Goal: Task Accomplishment & Management: Use online tool/utility

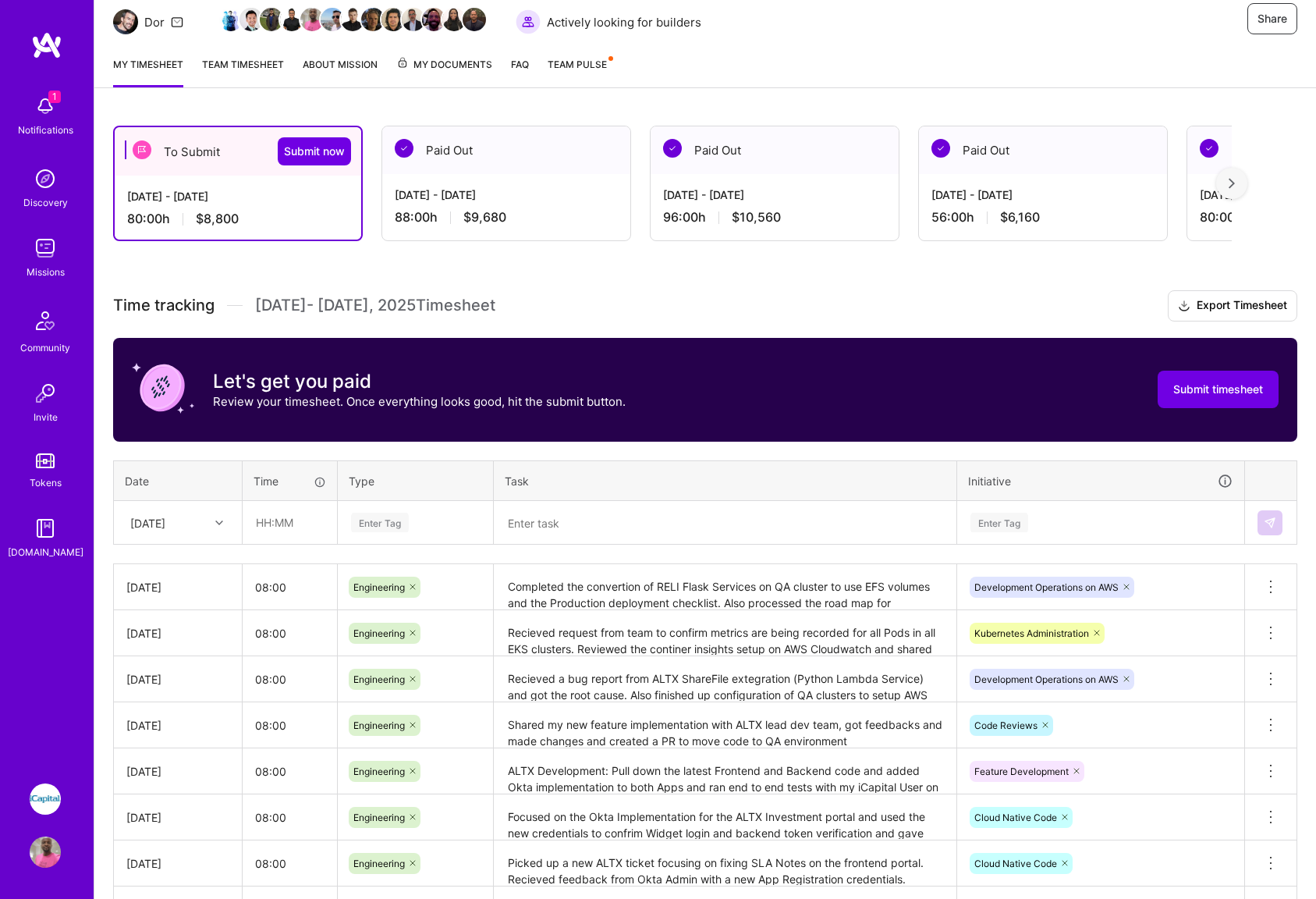
scroll to position [128, 0]
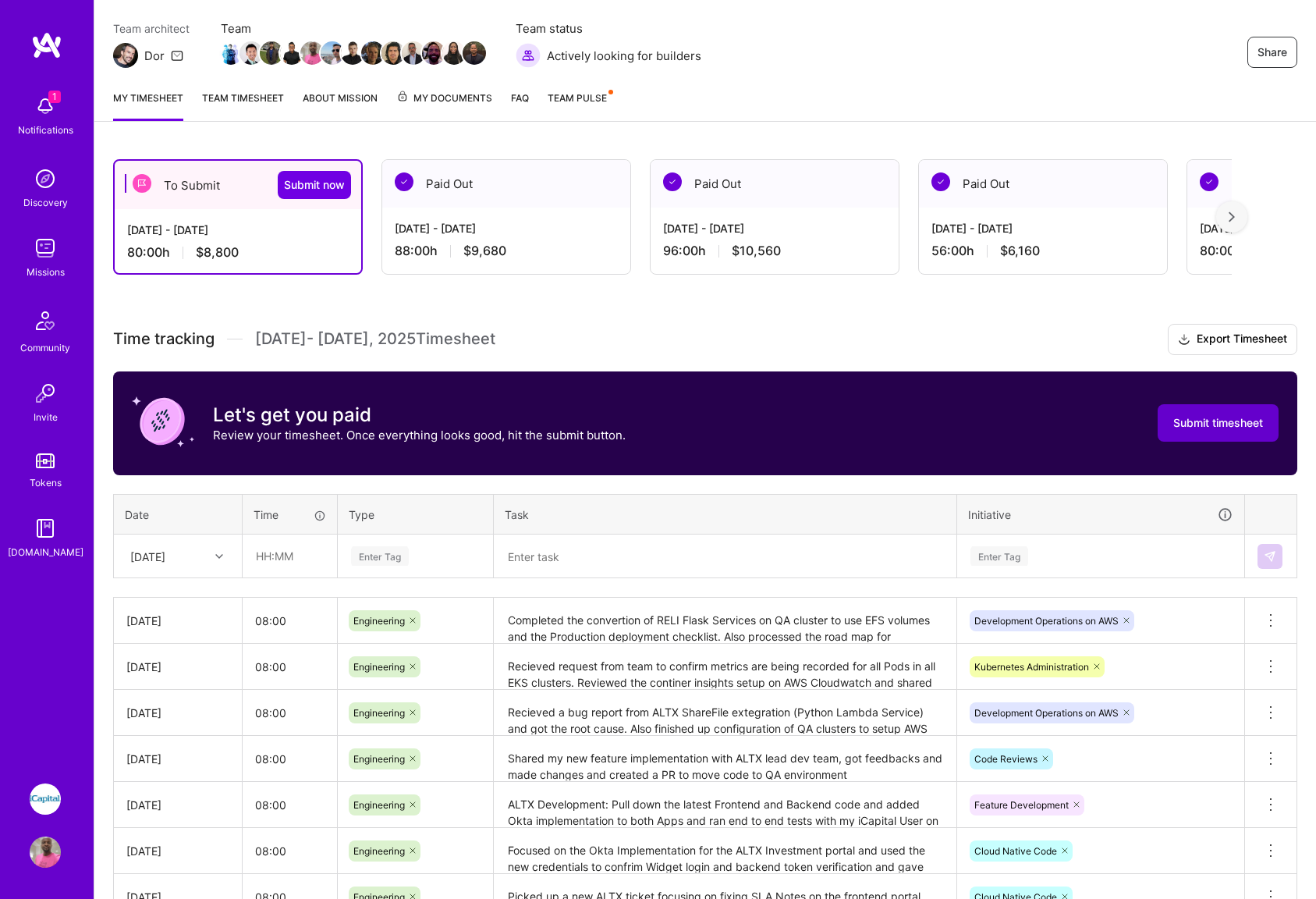
click at [1214, 433] on button "Submit timesheet" at bounding box center [1218, 423] width 121 height 38
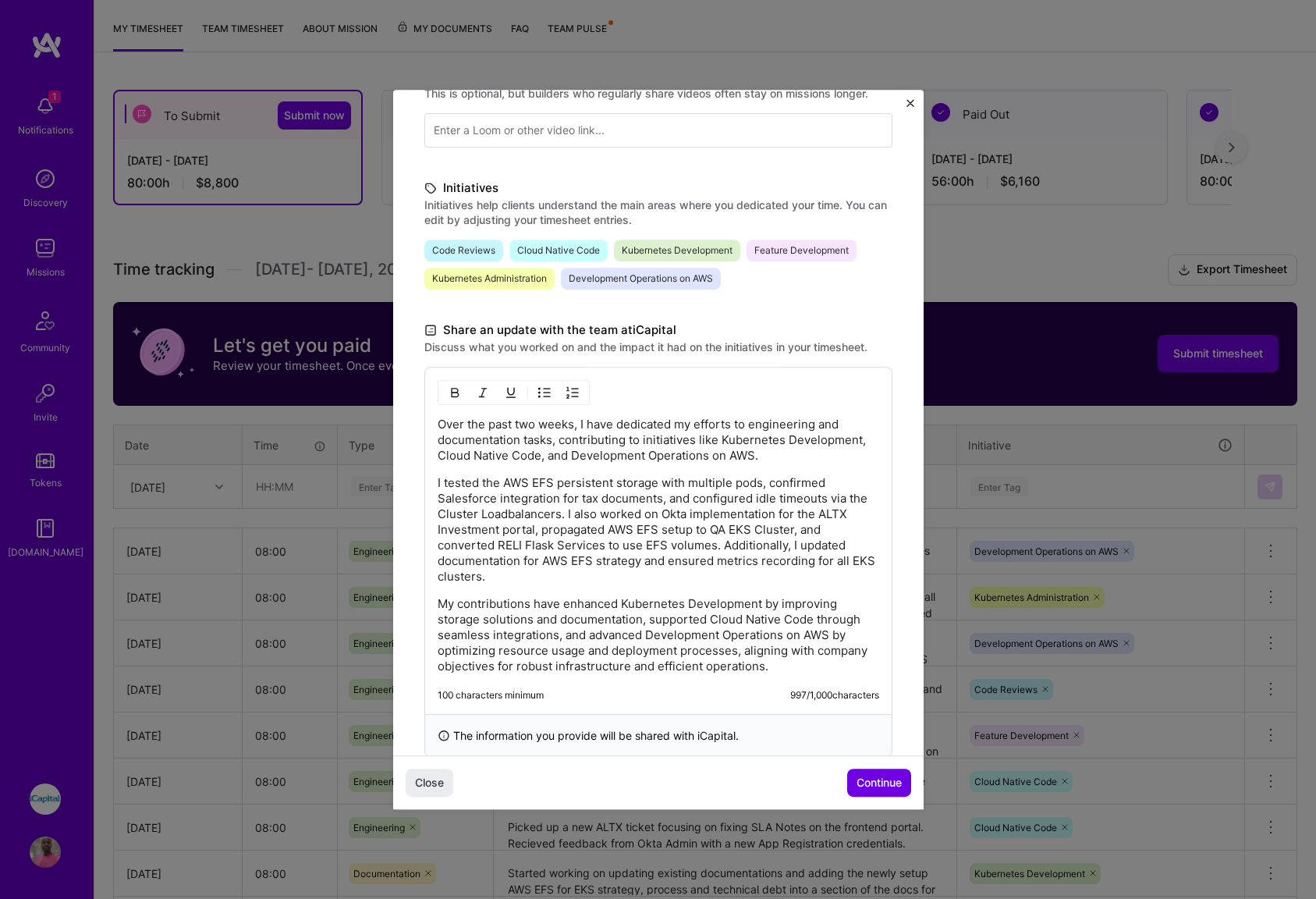
scroll to position [316, 0]
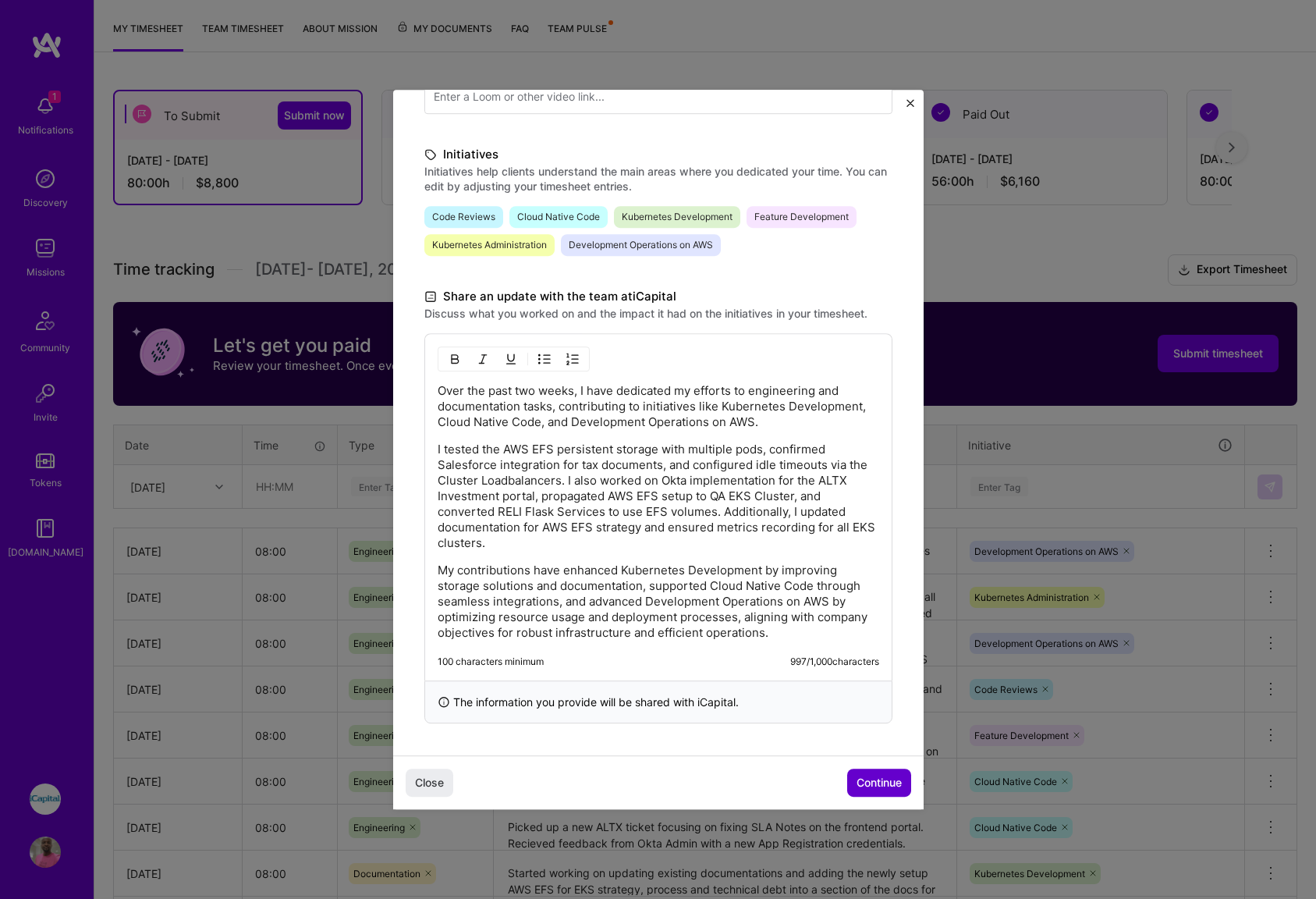
click at [880, 786] on span "Continue" at bounding box center [880, 782] width 45 height 16
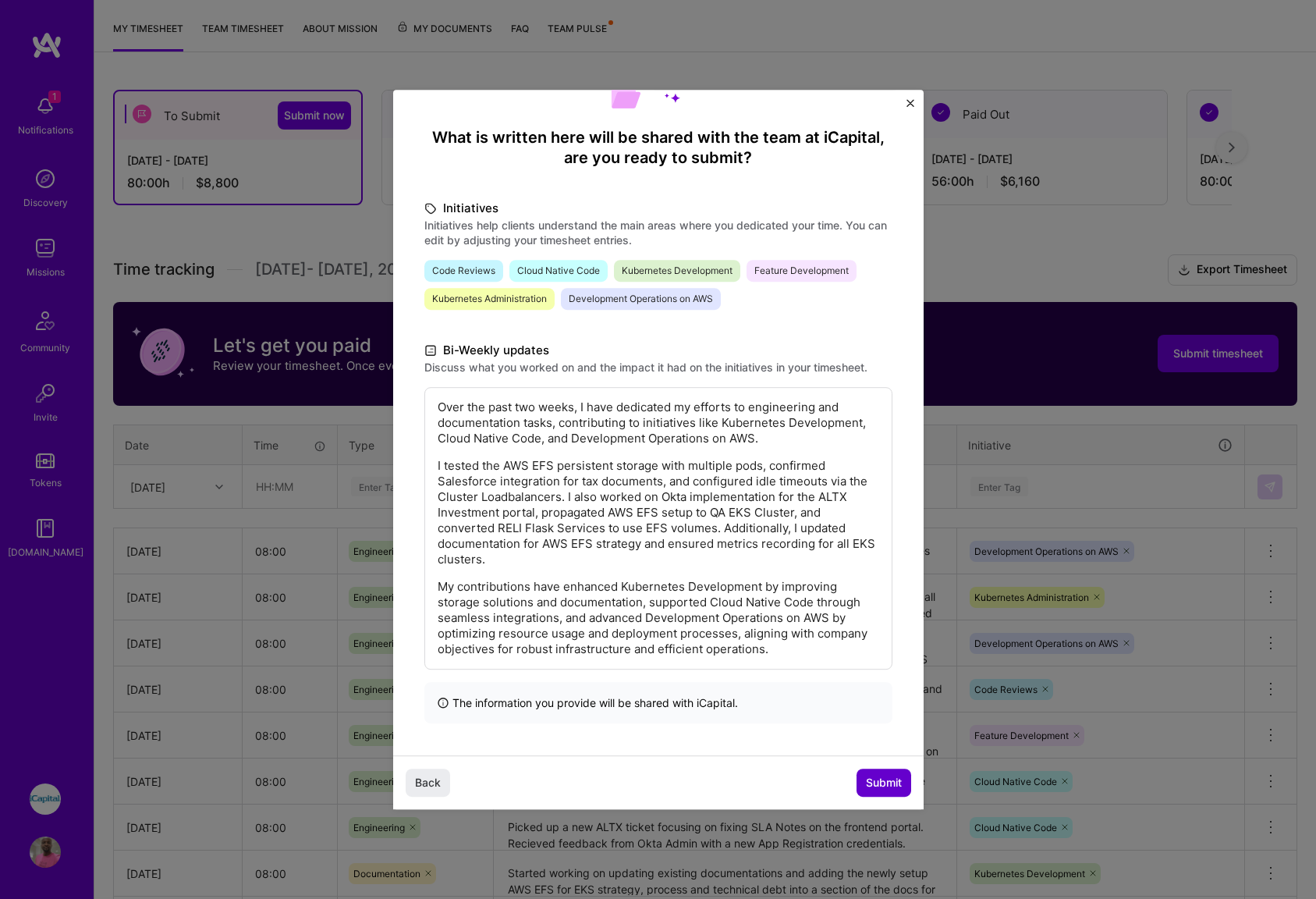
scroll to position [107, 0]
click at [884, 788] on span "Submit" at bounding box center [884, 782] width 36 height 16
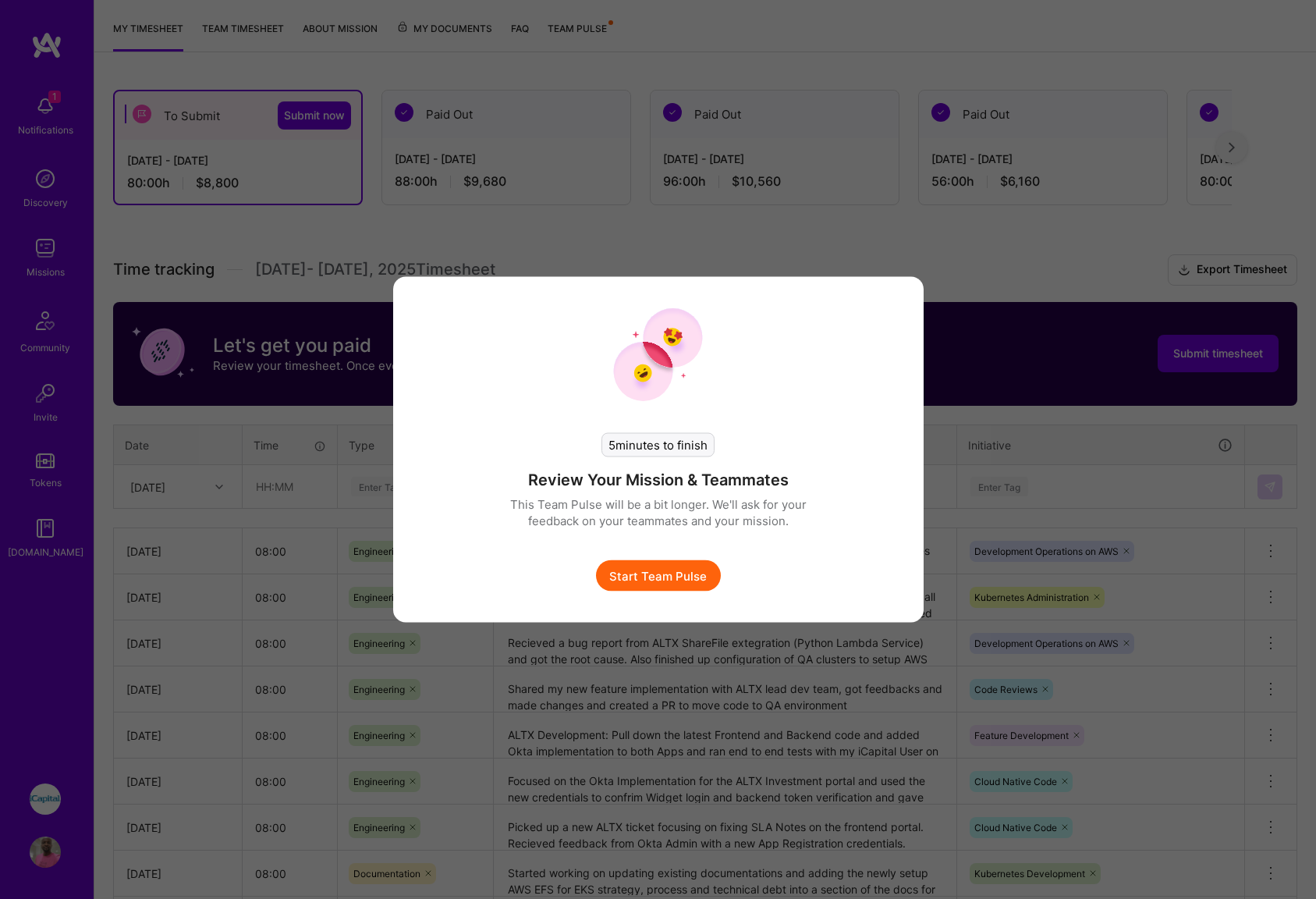
click at [673, 577] on button "Start Team Pulse" at bounding box center [658, 575] width 125 height 31
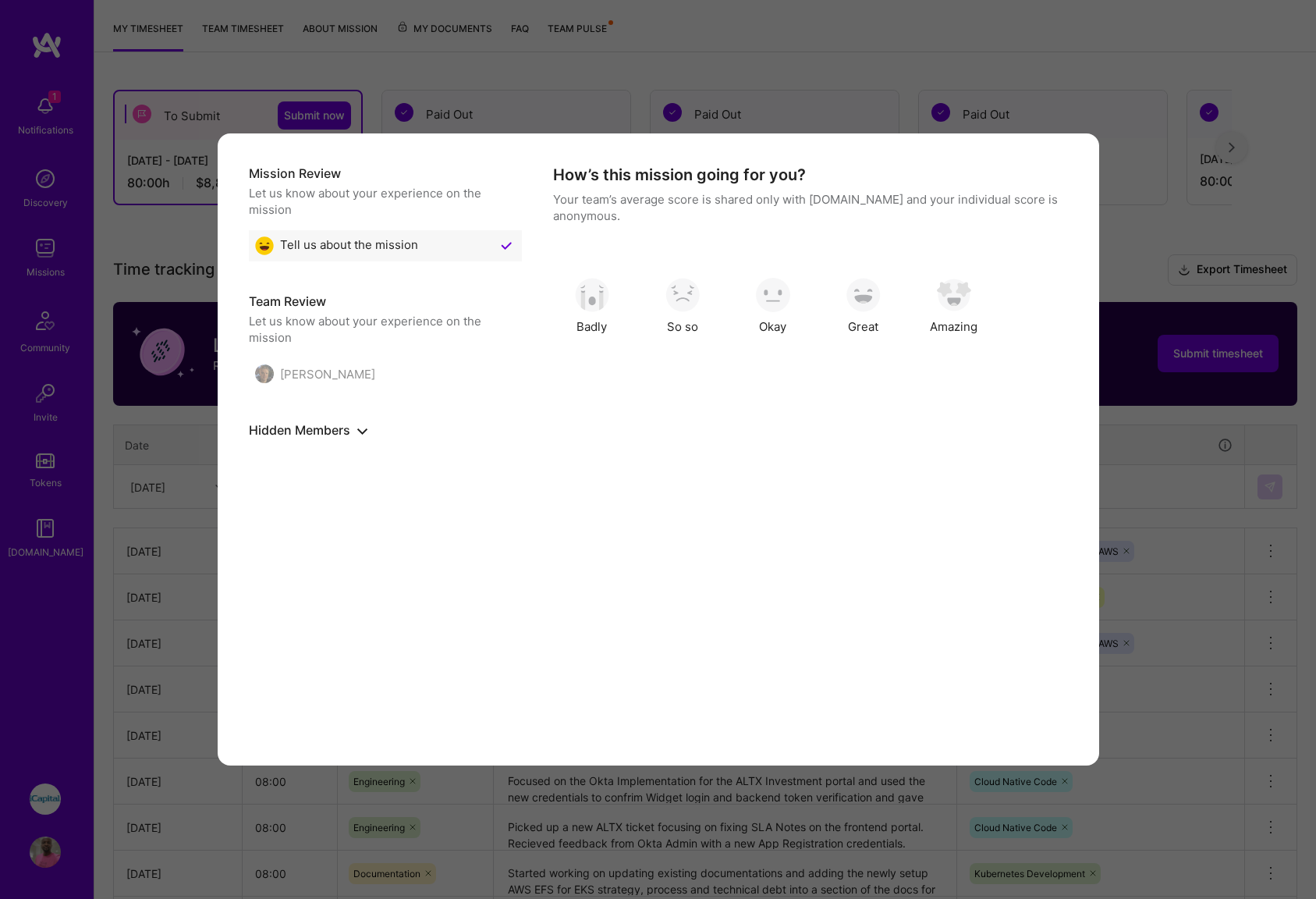
click at [321, 381] on div "[PERSON_NAME]" at bounding box center [315, 373] width 120 height 19
click at [954, 312] on div "Amazing" at bounding box center [954, 305] width 78 height 78
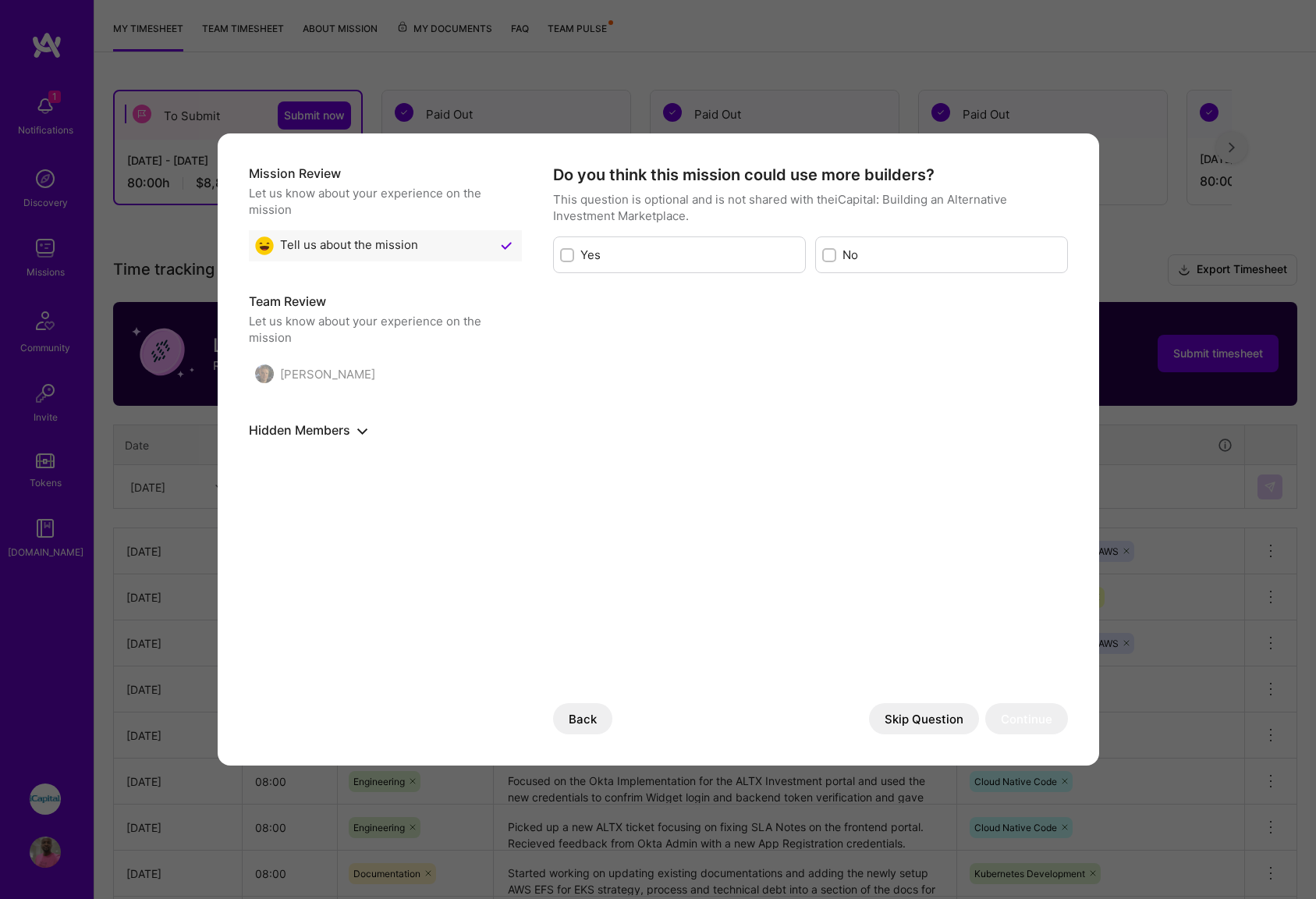
click at [909, 719] on button "Skip Question" at bounding box center [924, 718] width 110 height 31
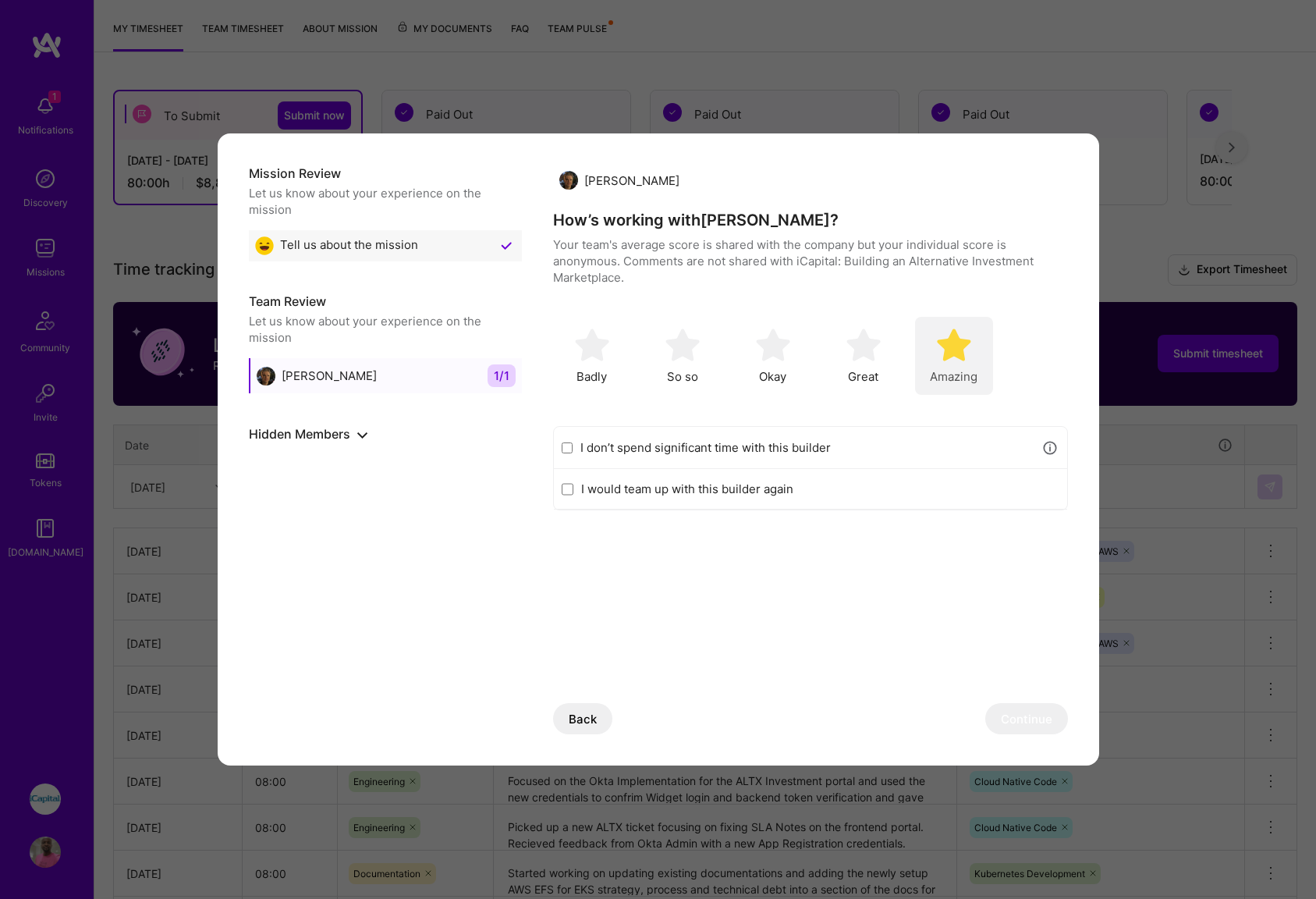
click at [960, 365] on div "Amazing" at bounding box center [954, 355] width 78 height 78
click at [700, 490] on label "I would team up with this builder again" at bounding box center [820, 488] width 479 height 16
click at [574, 490] on input "I would team up with this builder again" at bounding box center [567, 489] width 11 height 12
checkbox input "true"
click at [1019, 719] on button "Continue" at bounding box center [1027, 718] width 83 height 31
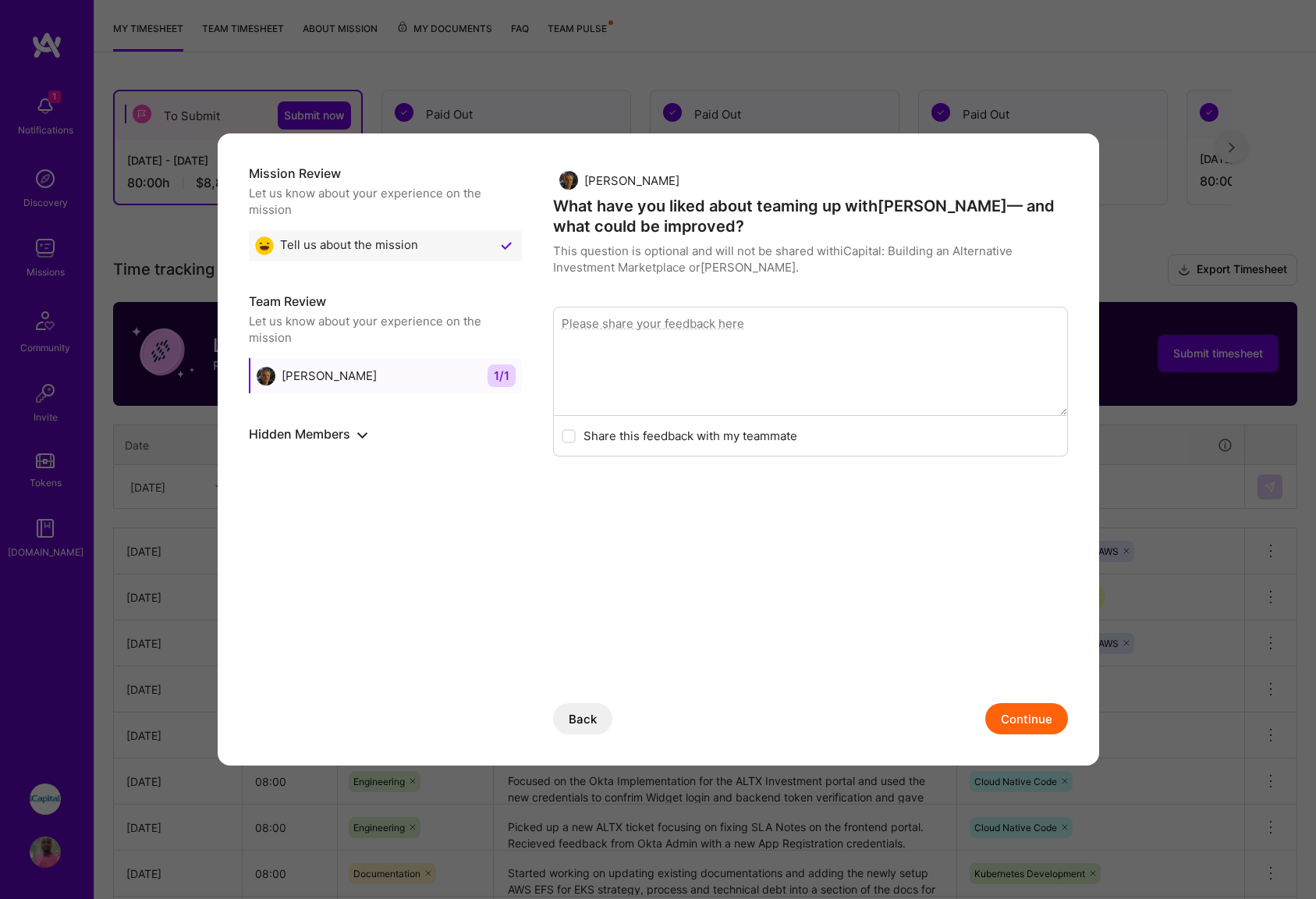
click at [1029, 724] on button "Continue" at bounding box center [1027, 718] width 83 height 31
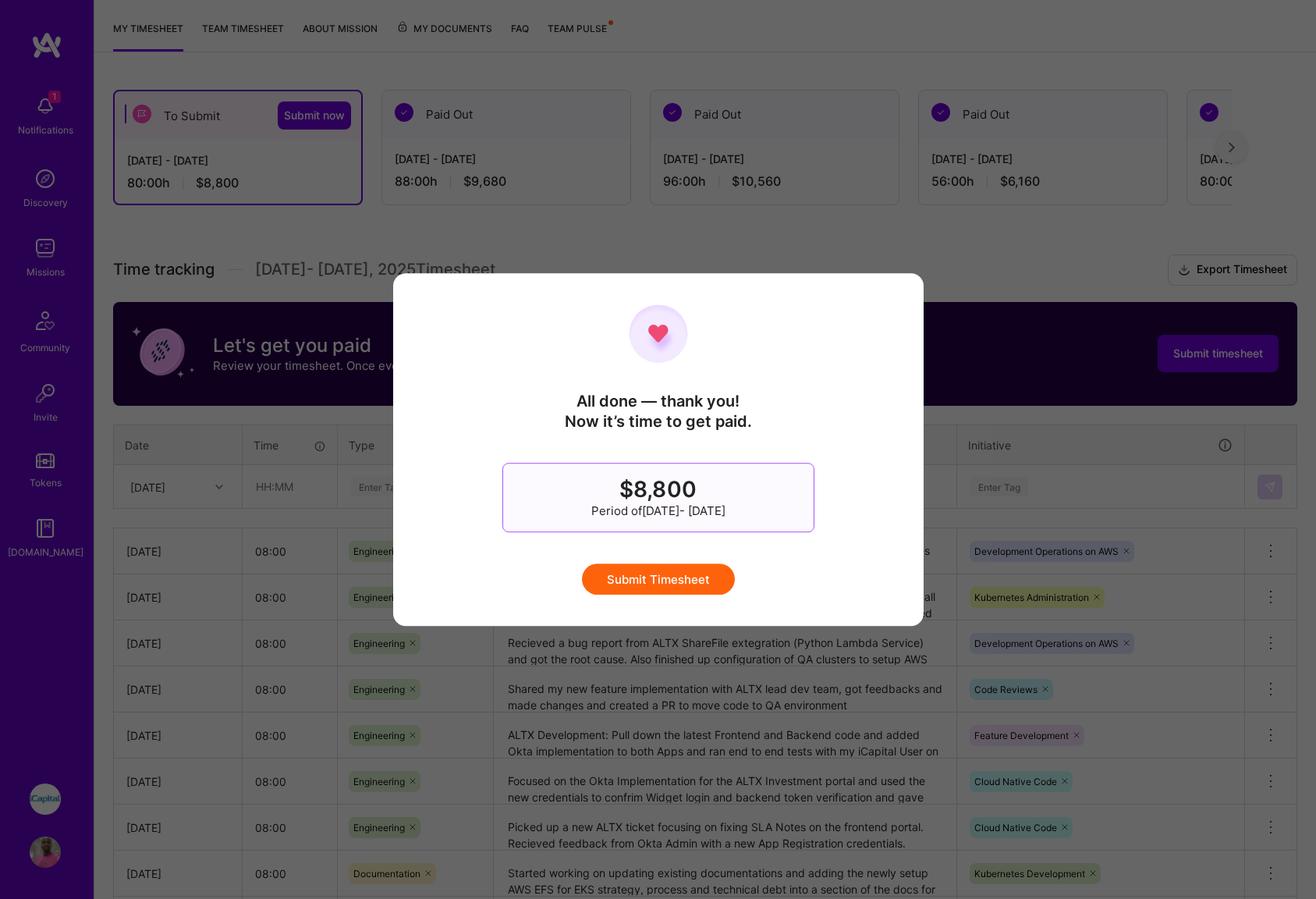
click at [682, 582] on button "Submit Timesheet" at bounding box center [658, 578] width 153 height 31
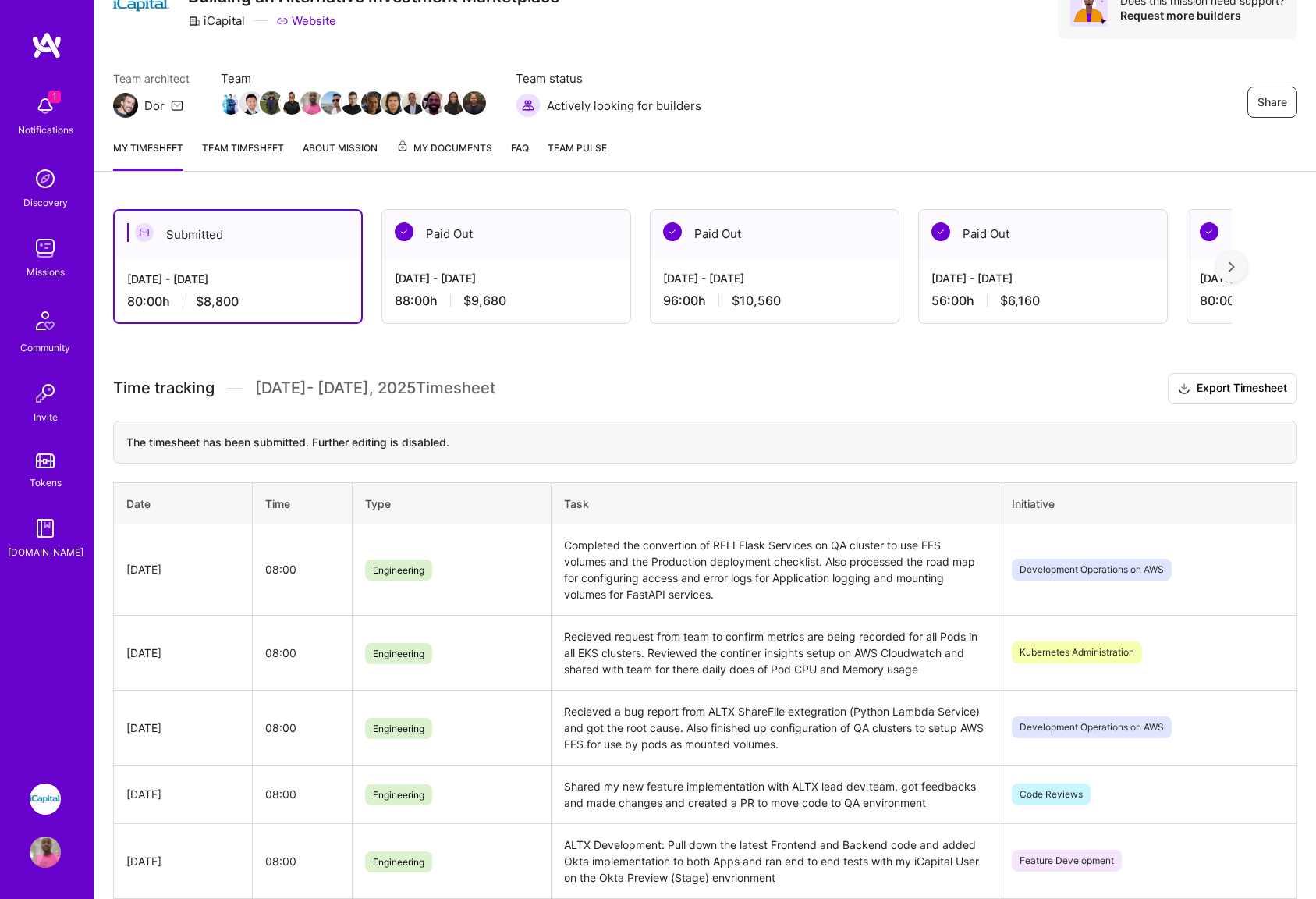
scroll to position [0, 0]
